Goal: Information Seeking & Learning: Learn about a topic

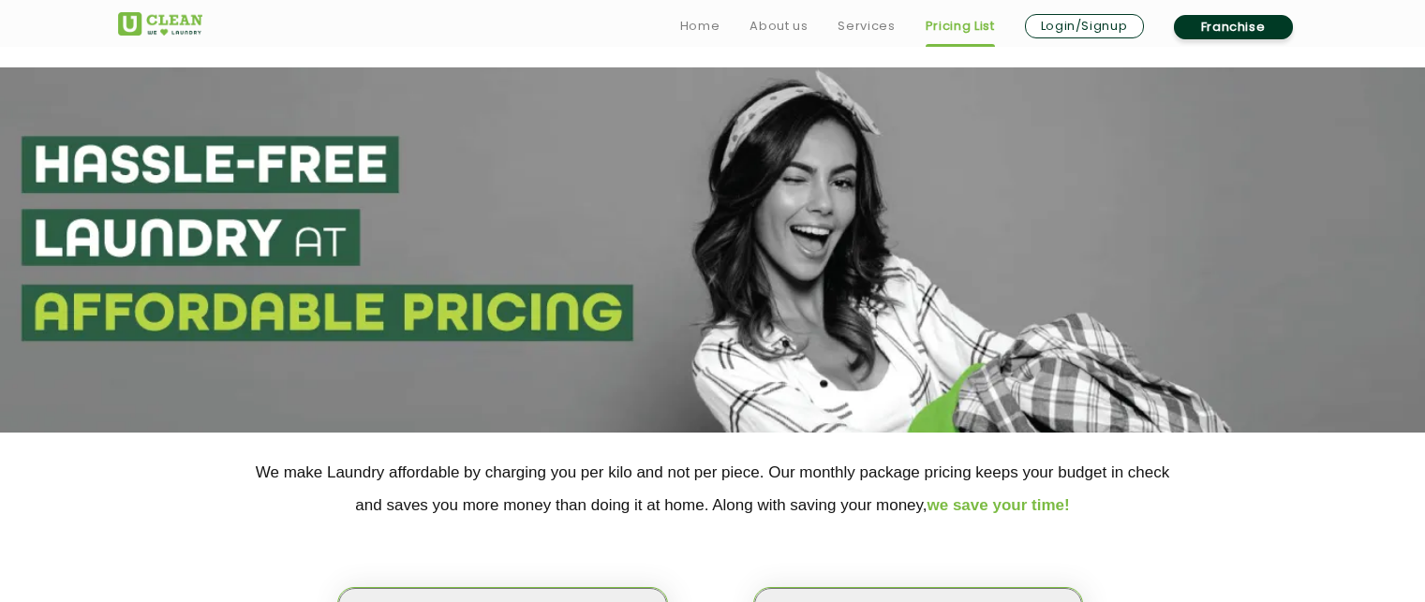
select select "50"
select select "552"
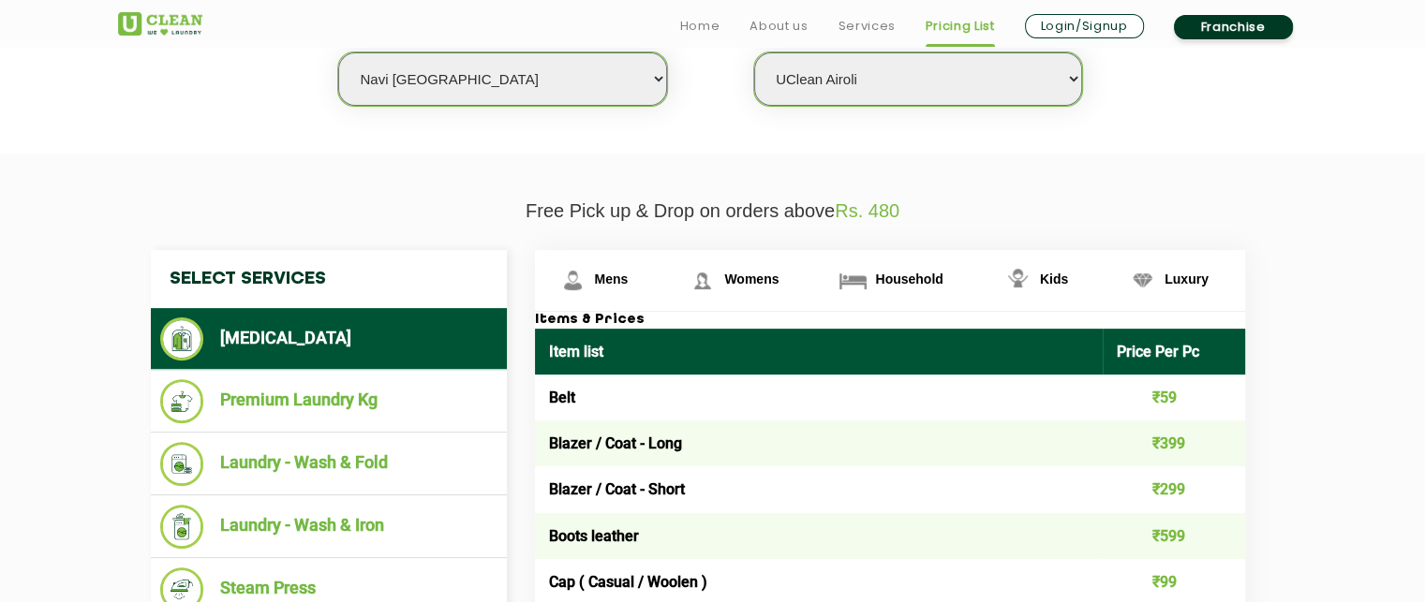
scroll to position [543, 0]
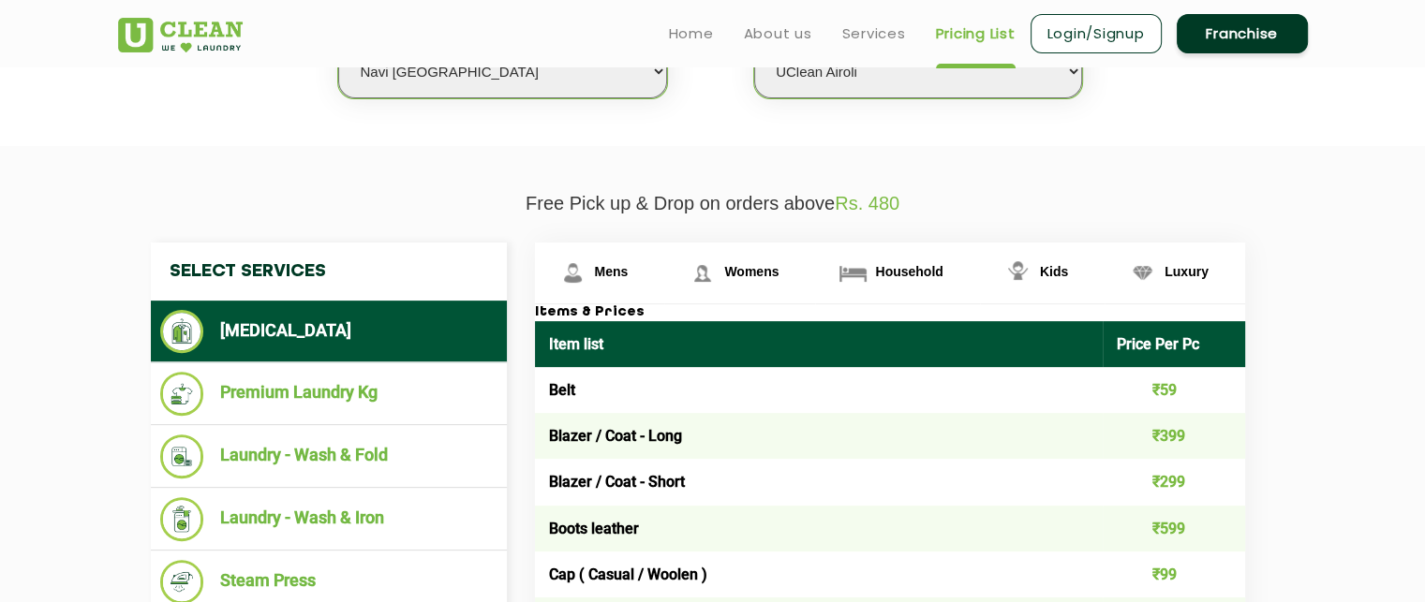
click at [568, 66] on header "Home About us Services Pricing List Login/Signup Franchise" at bounding box center [712, 33] width 1425 height 67
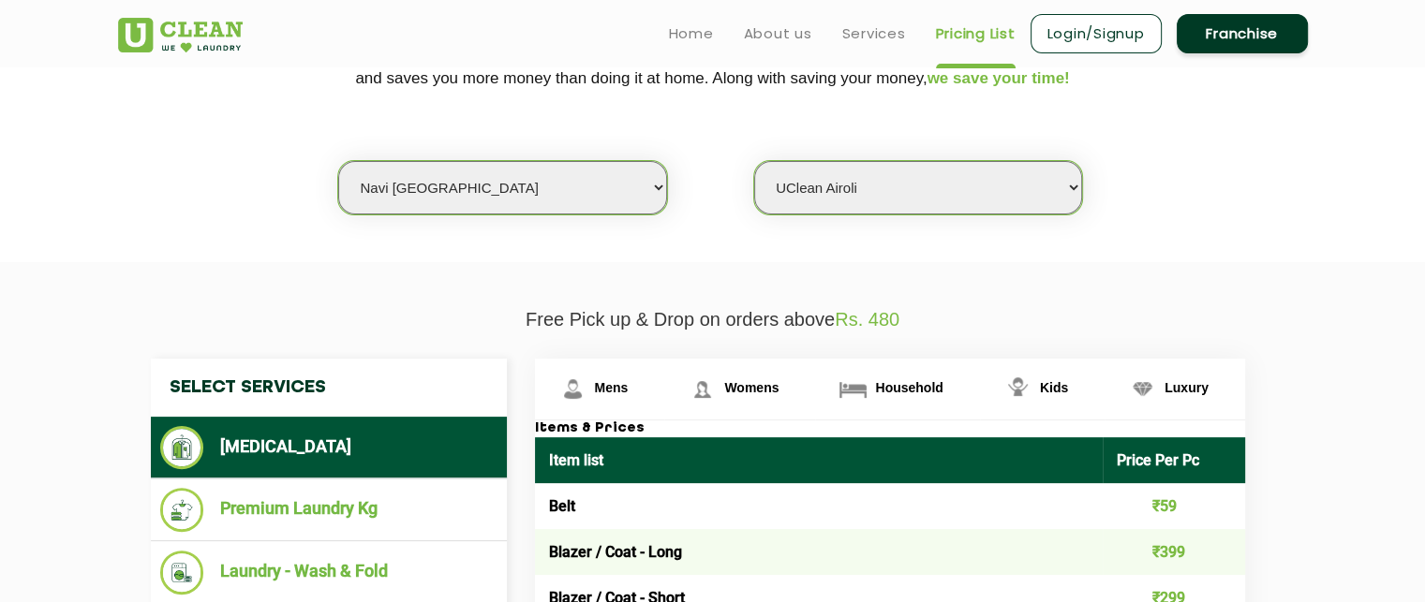
scroll to position [426, 0]
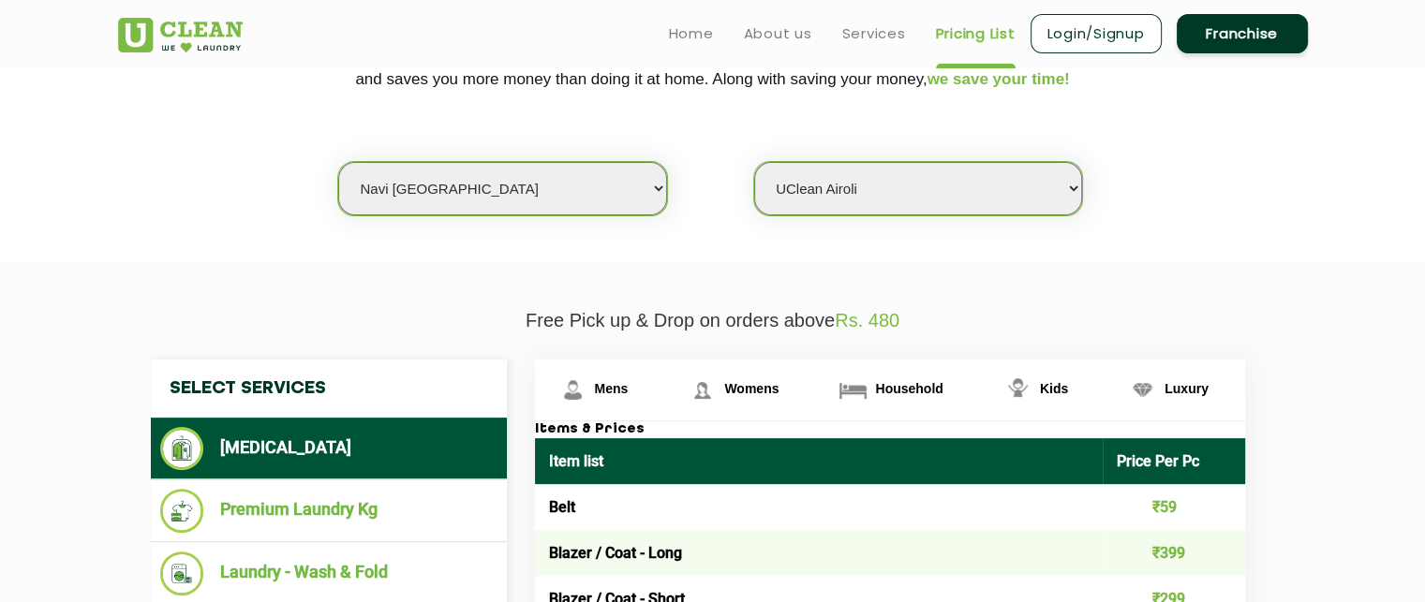
click at [495, 191] on select "Select city [GEOGRAPHIC_DATA] [GEOGRAPHIC_DATA] [GEOGRAPHIC_DATA] [GEOGRAPHIC_D…" at bounding box center [502, 188] width 328 height 53
select select "37"
click at [338, 162] on select "Select city [GEOGRAPHIC_DATA] [GEOGRAPHIC_DATA] [GEOGRAPHIC_DATA] [GEOGRAPHIC_D…" at bounding box center [502, 188] width 328 height 53
select select "0"
click at [817, 191] on select "Select Store [GEOGRAPHIC_DATA][PERSON_NAME]" at bounding box center [918, 188] width 328 height 53
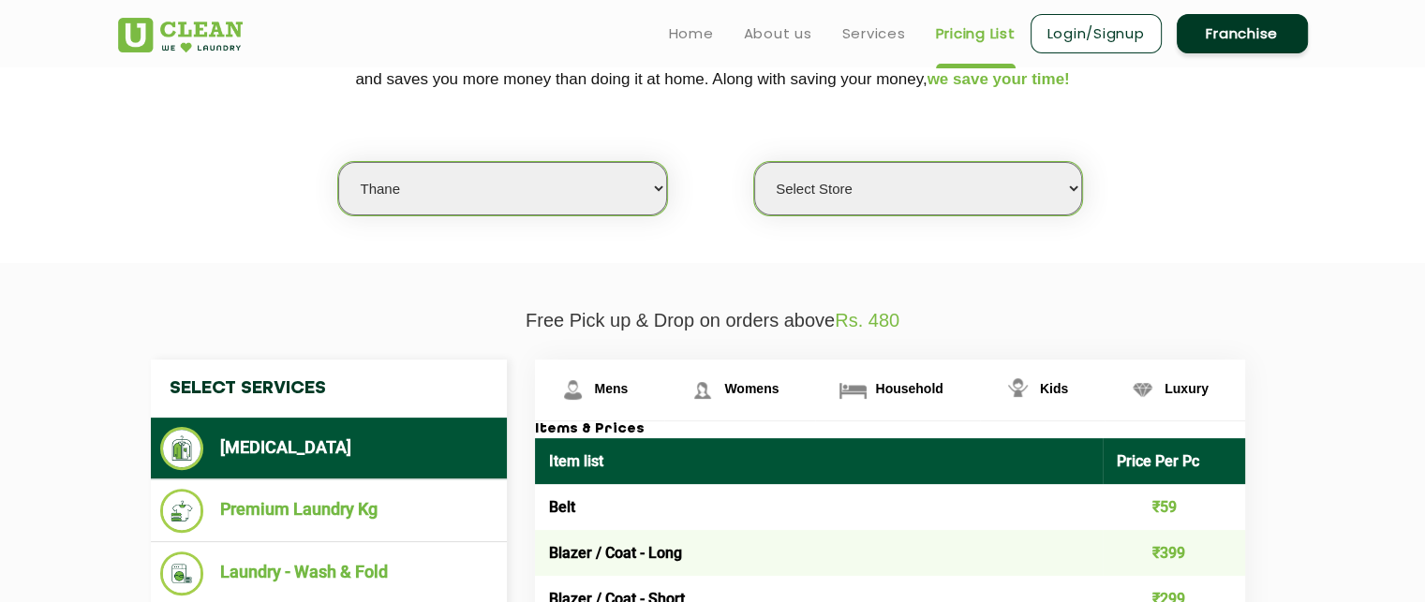
click at [526, 190] on select "Select city [GEOGRAPHIC_DATA] [GEOGRAPHIC_DATA] [GEOGRAPHIC_DATA] [GEOGRAPHIC_D…" at bounding box center [502, 188] width 328 height 53
select select "166"
click at [338, 162] on select "Select city [GEOGRAPHIC_DATA] [GEOGRAPHIC_DATA] [GEOGRAPHIC_DATA] [GEOGRAPHIC_D…" at bounding box center [502, 188] width 328 height 53
select select "0"
click at [954, 188] on select "Select Store" at bounding box center [918, 188] width 328 height 53
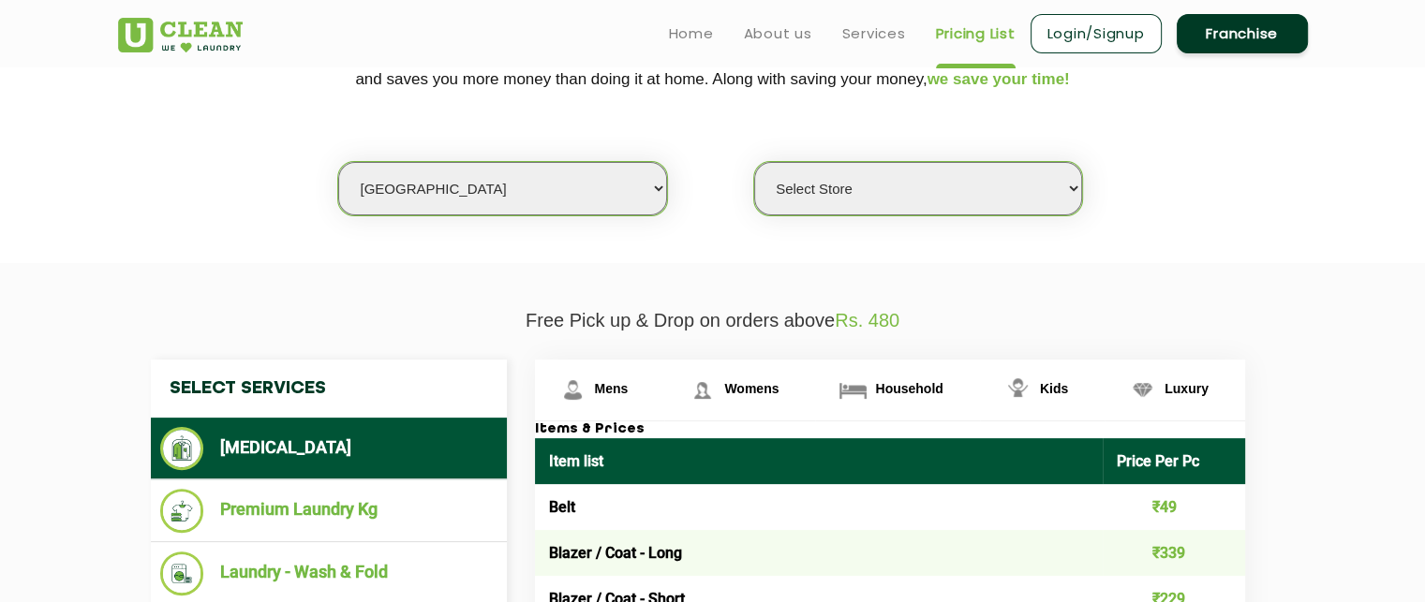
click at [754, 162] on select "Select Store" at bounding box center [918, 188] width 328 height 53
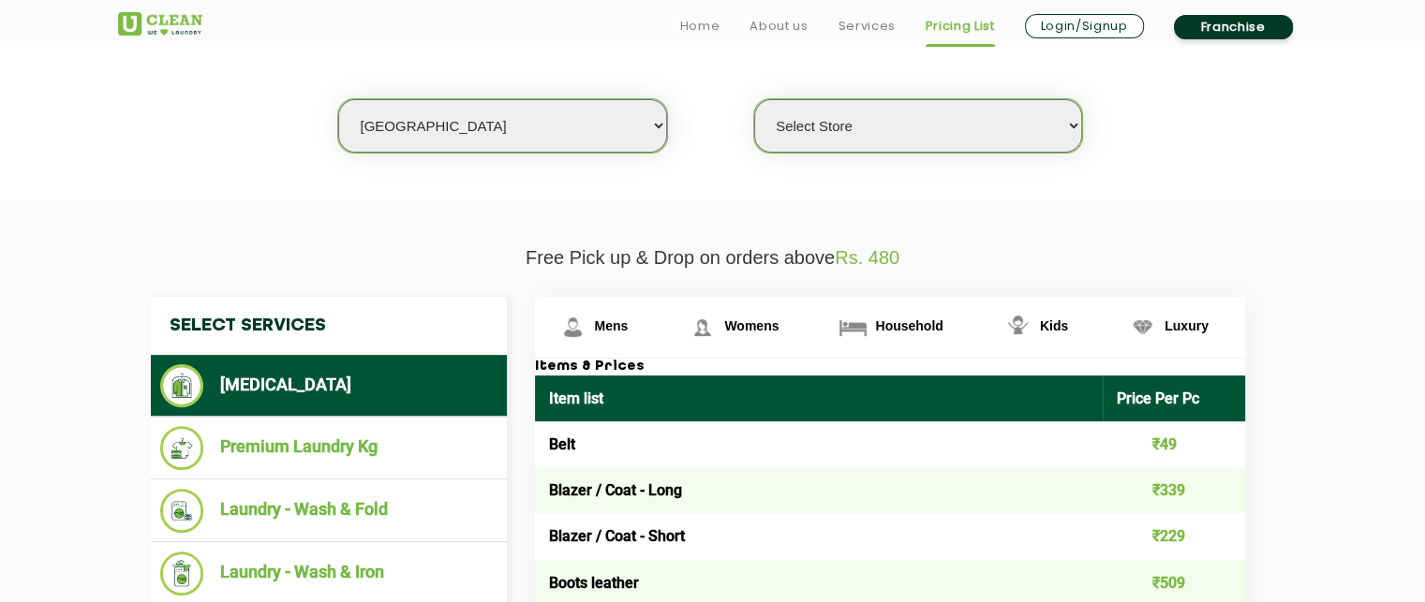
scroll to position [568, 0]
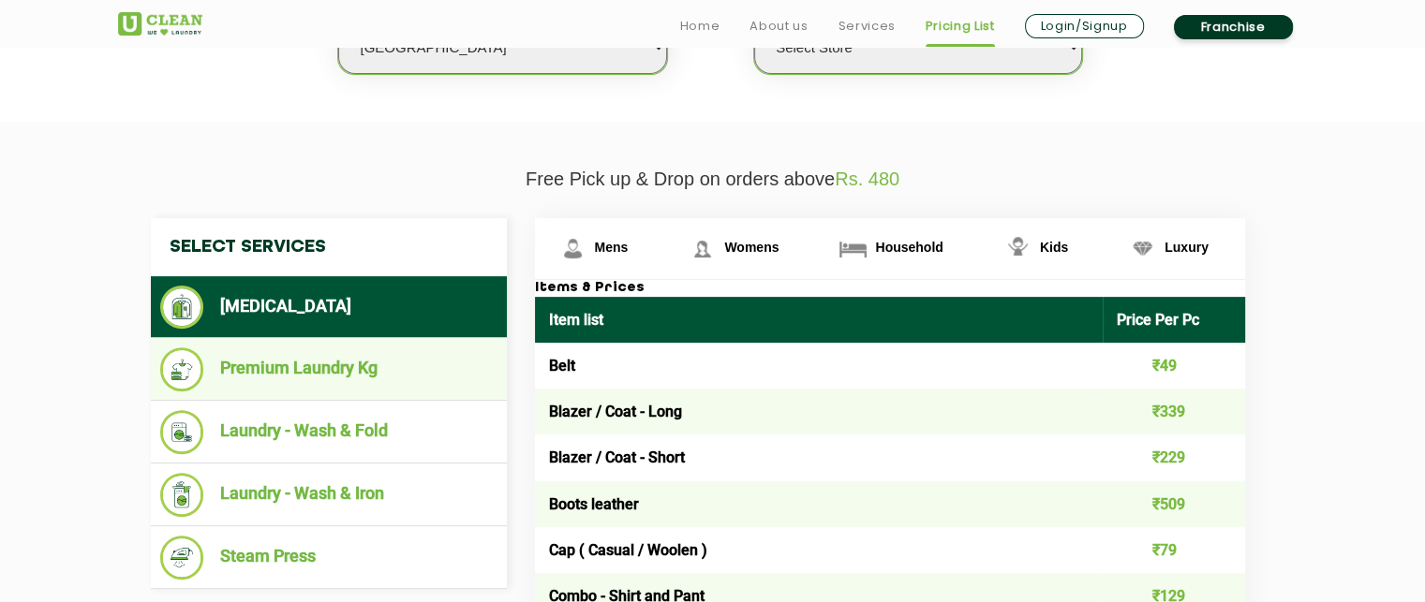
click at [382, 370] on li "Premium Laundry Kg" at bounding box center [328, 370] width 337 height 44
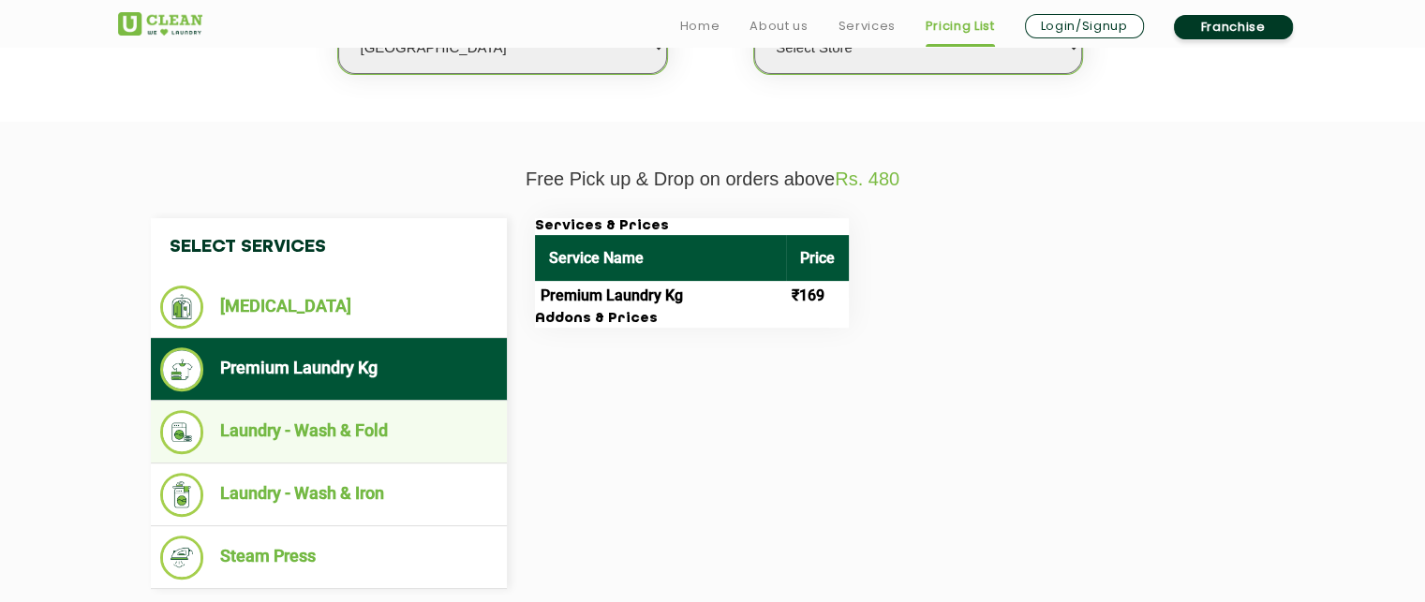
click at [388, 439] on li "Laundry - Wash & Fold" at bounding box center [328, 432] width 337 height 44
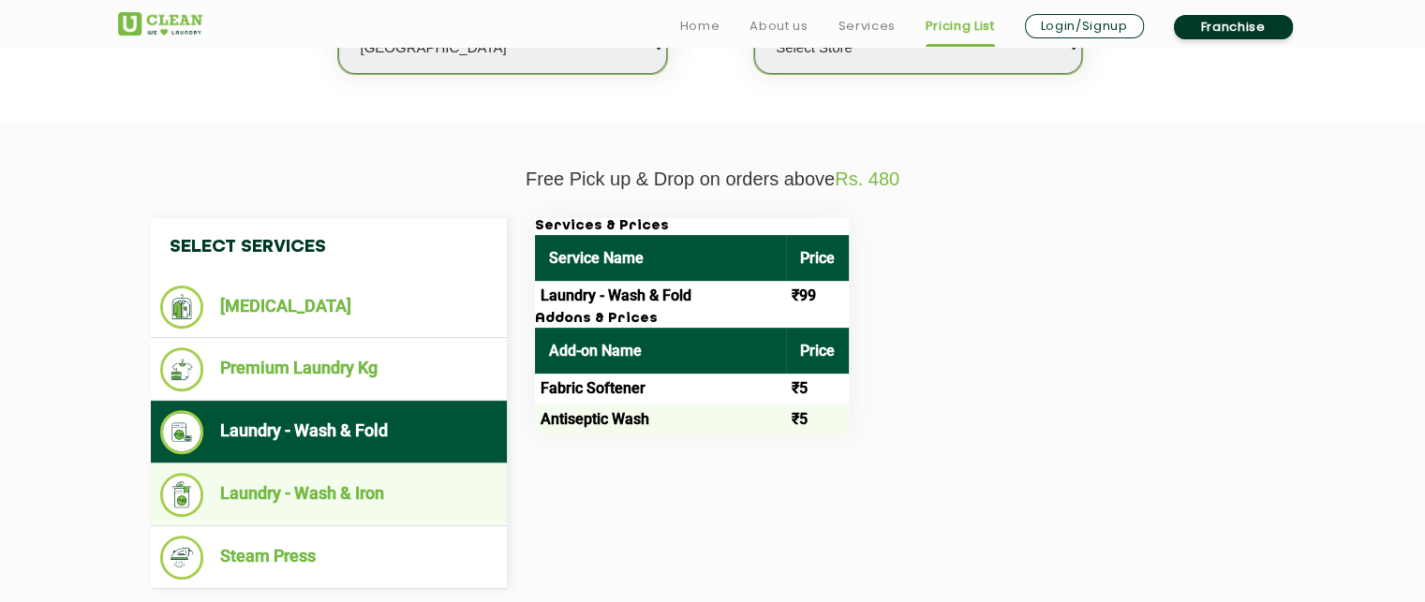
click at [406, 484] on li "Laundry - Wash & Iron" at bounding box center [328, 495] width 337 height 44
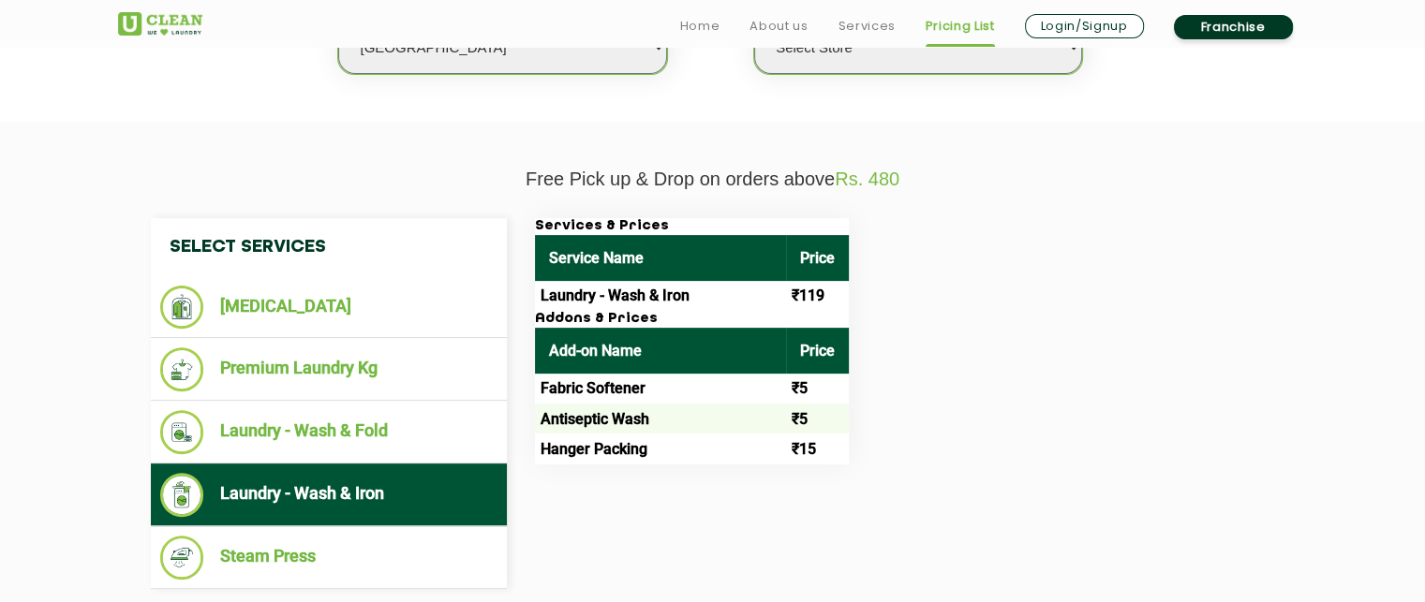
scroll to position [543, 0]
